Goal: Information Seeking & Learning: Learn about a topic

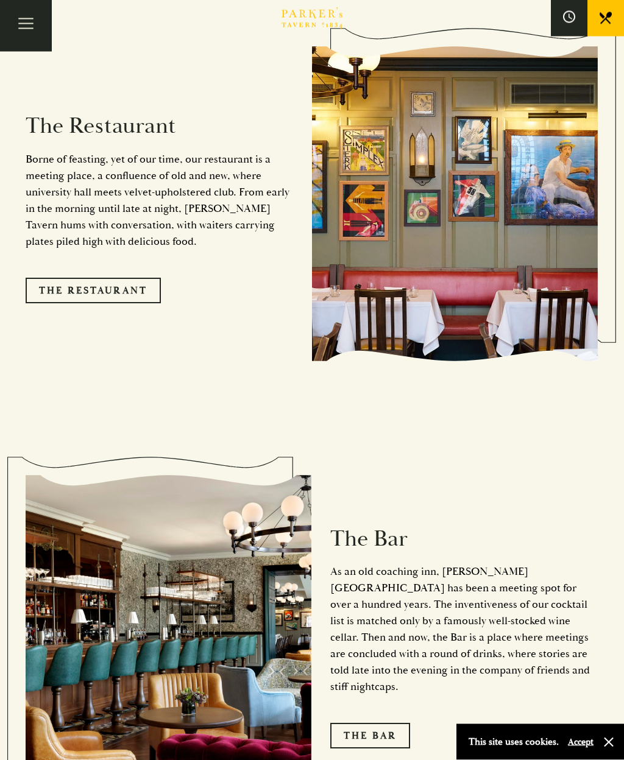
scroll to position [1285, 0]
click at [103, 303] on link "The Restaurant" at bounding box center [93, 291] width 135 height 26
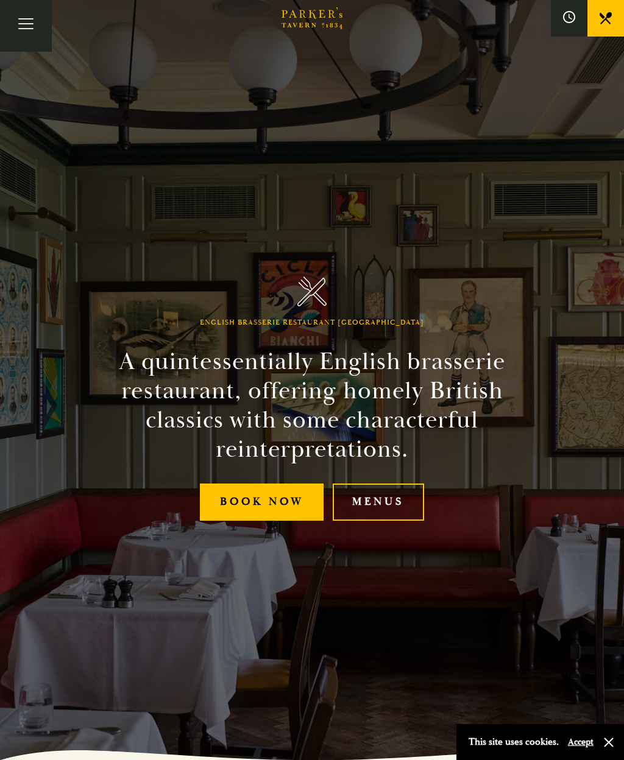
click at [385, 521] on link "Menus" at bounding box center [378, 502] width 91 height 37
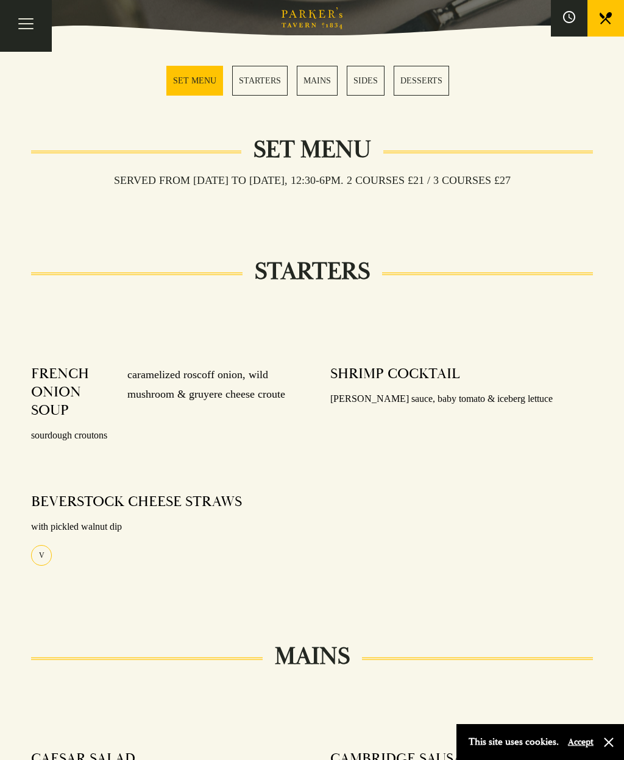
scroll to position [326, 0]
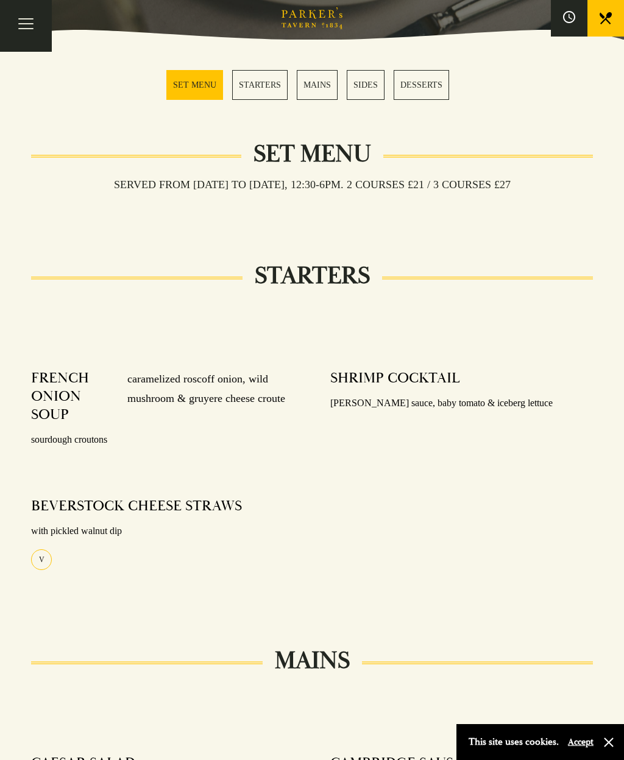
click at [308, 84] on link "MAINS" at bounding box center [317, 85] width 41 height 30
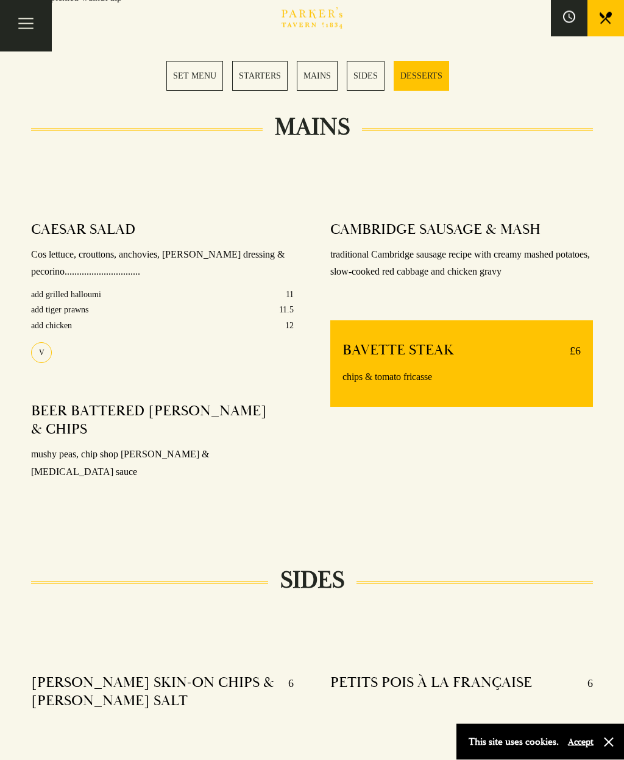
scroll to position [992, 0]
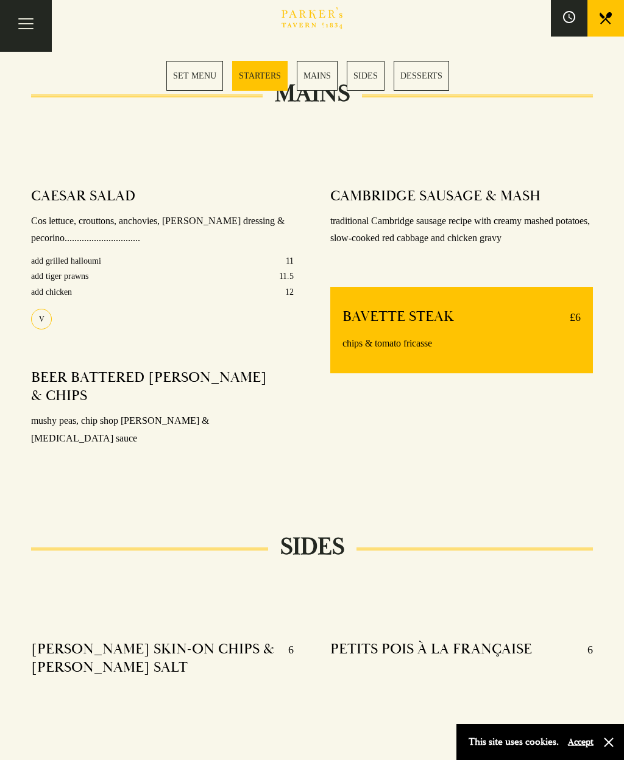
click at [320, 77] on link "MAINS" at bounding box center [317, 76] width 41 height 30
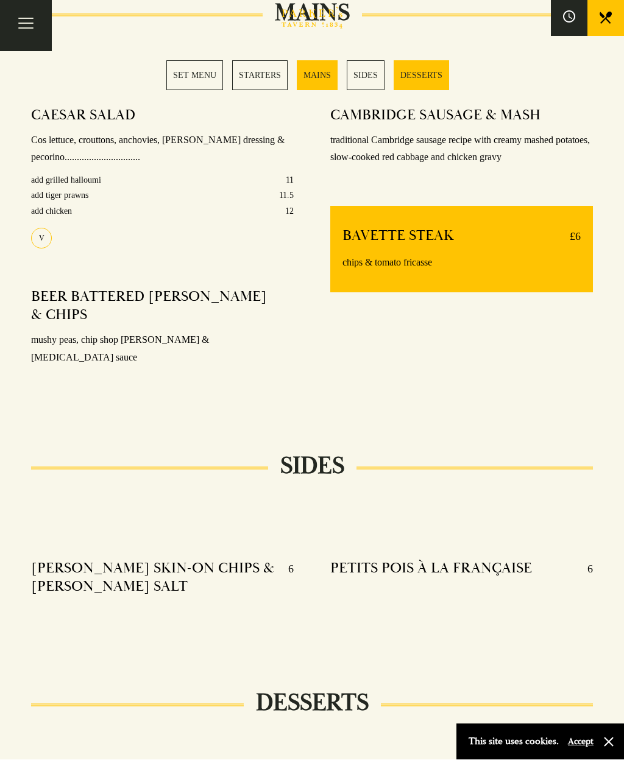
scroll to position [991, 0]
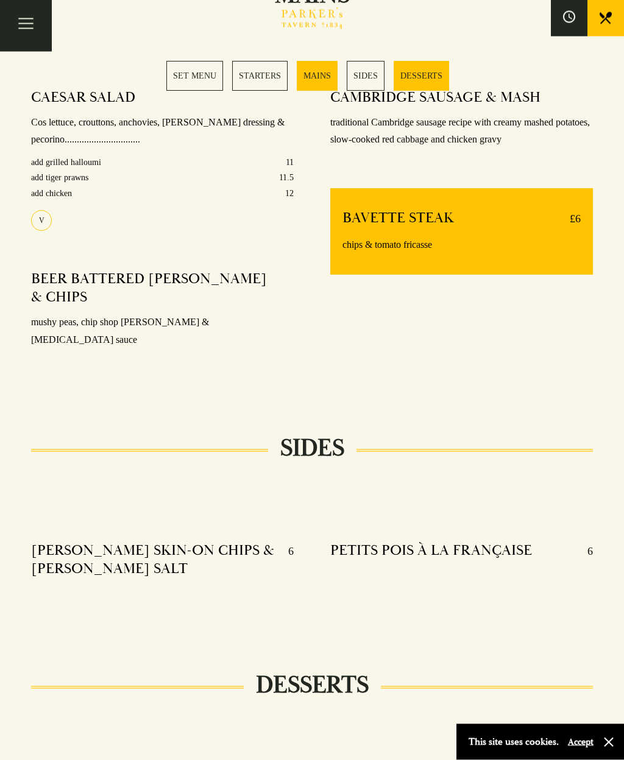
click at [428, 74] on link "DESSERTS" at bounding box center [421, 76] width 55 height 30
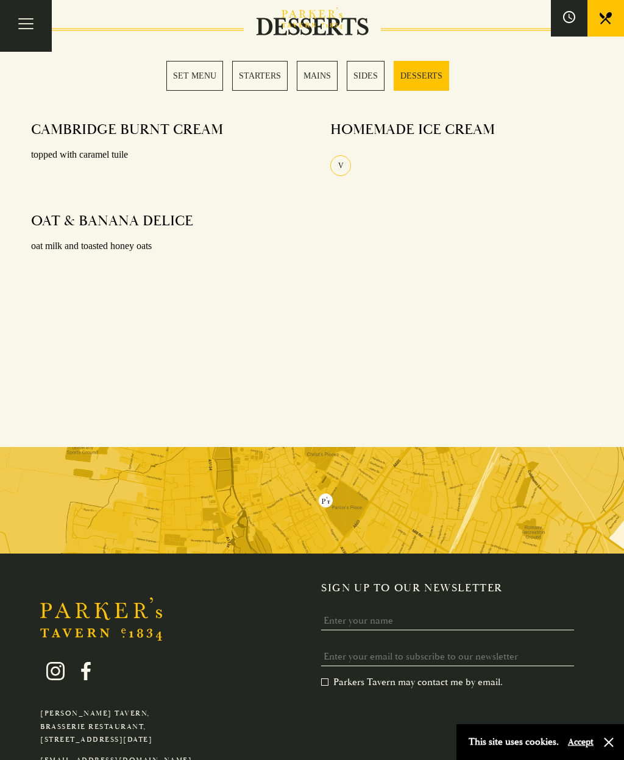
click at [316, 69] on link "MAINS" at bounding box center [317, 76] width 41 height 30
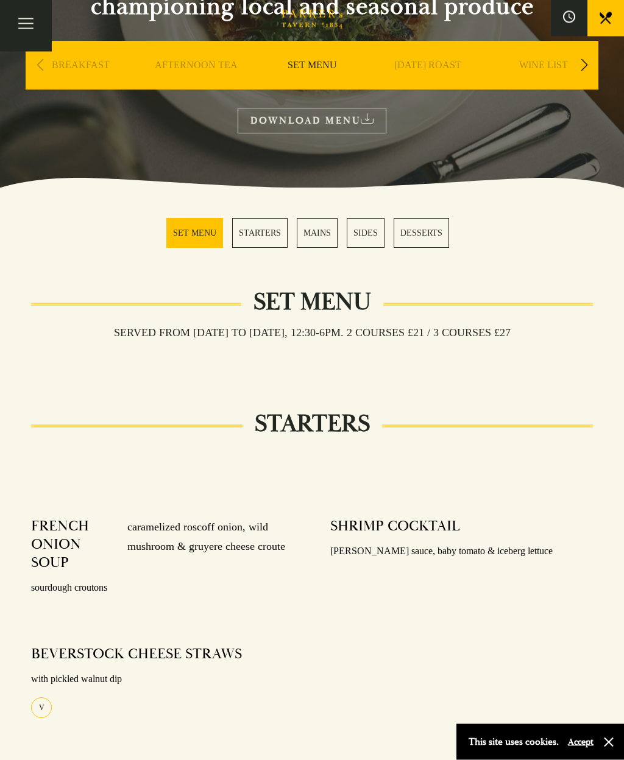
scroll to position [153, 0]
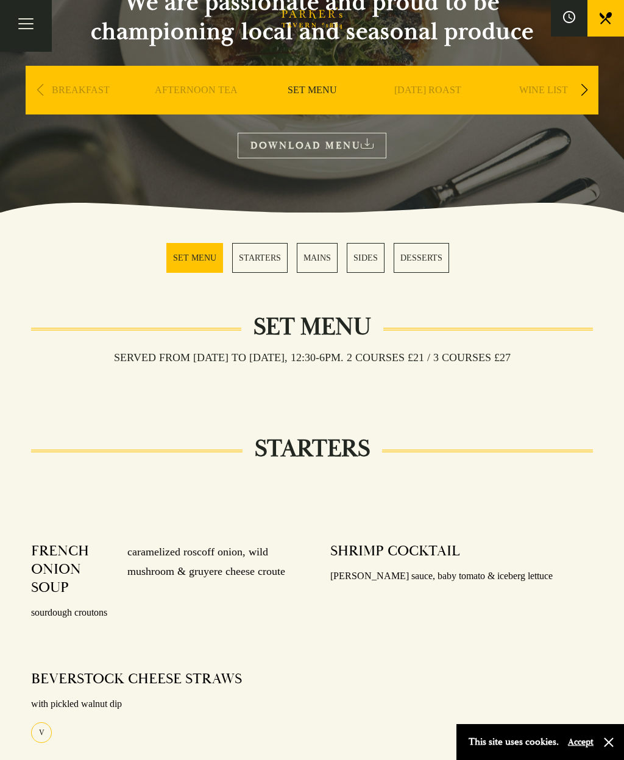
click at [172, 163] on section "OUR MENU We are passionate and proud to be championing local and seasonal produ…" at bounding box center [312, 30] width 624 height 366
click at [577, 90] on div "Next slide" at bounding box center [584, 90] width 16 height 27
click at [547, 97] on link "A LA CARTE" at bounding box center [543, 108] width 57 height 49
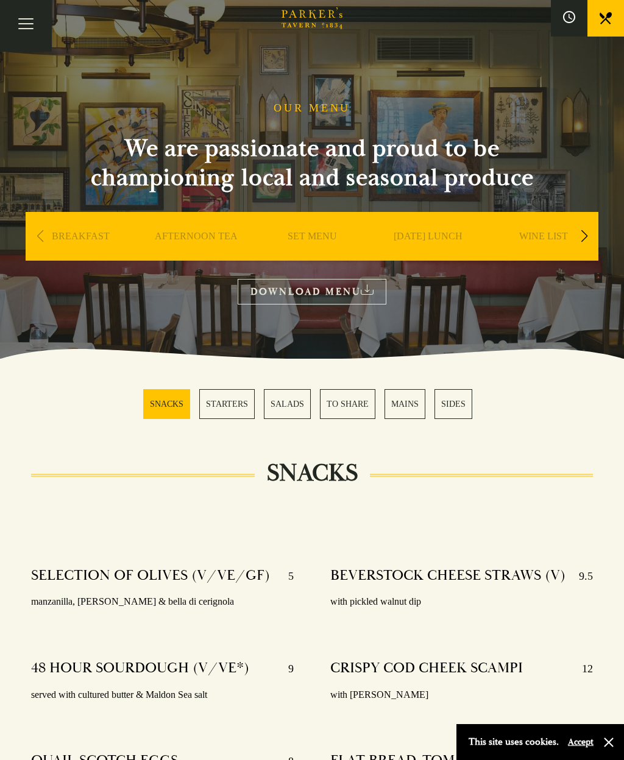
scroll to position [3, 0]
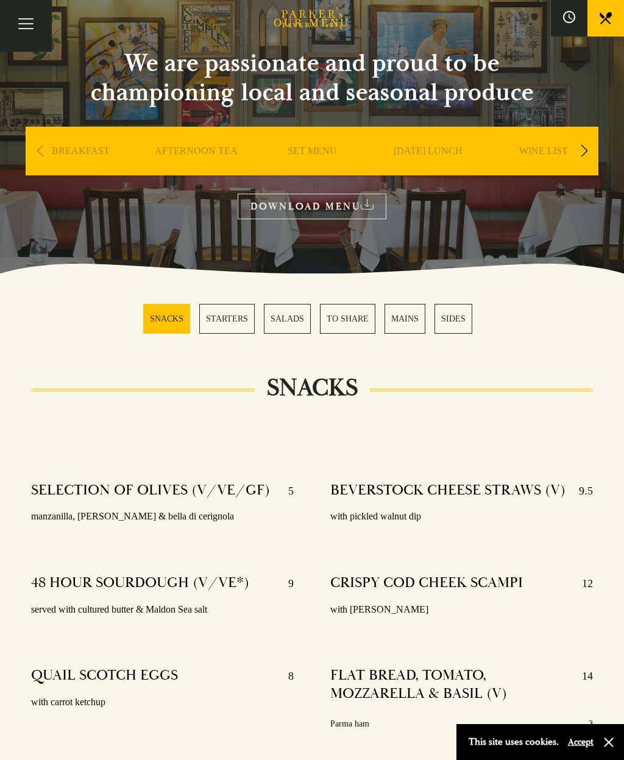
click at [408, 316] on link "MAINS" at bounding box center [404, 319] width 41 height 30
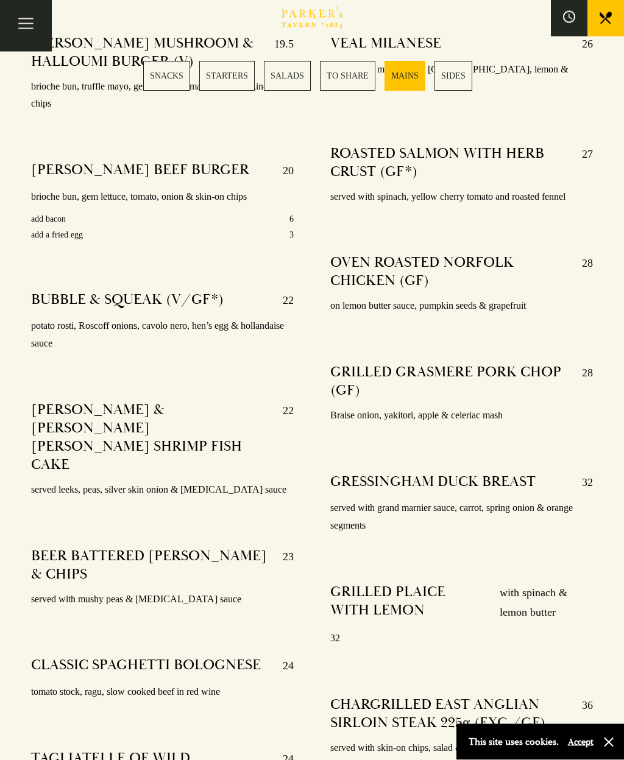
scroll to position [2226, 0]
